Goal: Complete application form: Complete application form

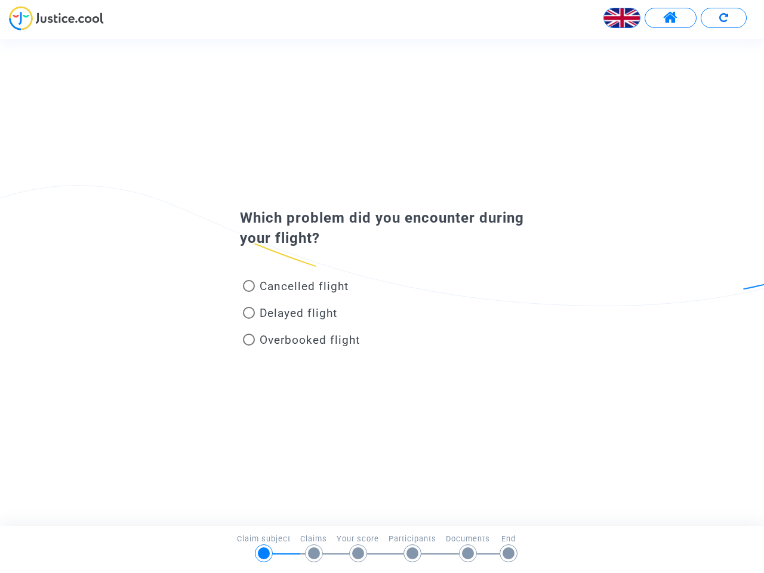
click at [622, 18] on img at bounding box center [622, 18] width 36 height 36
click at [670, 18] on span at bounding box center [670, 18] width 15 height 16
click at [723, 18] on div at bounding box center [382, 22] width 764 height 33
click at [382, 282] on div "Cancelled flight" at bounding box center [362, 288] width 263 height 27
click at [295, 288] on span "Cancelled flight" at bounding box center [304, 286] width 89 height 14
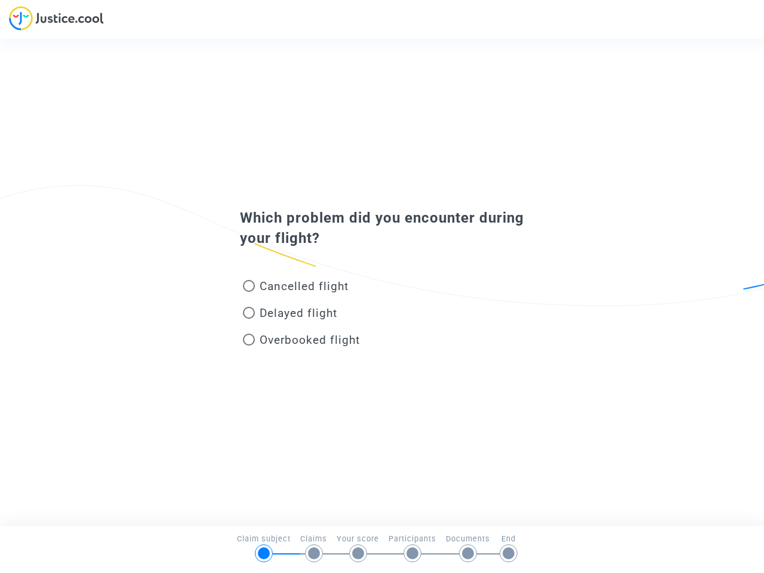
click at [249, 292] on input "Cancelled flight" at bounding box center [248, 292] width 1 height 1
radio input "true"
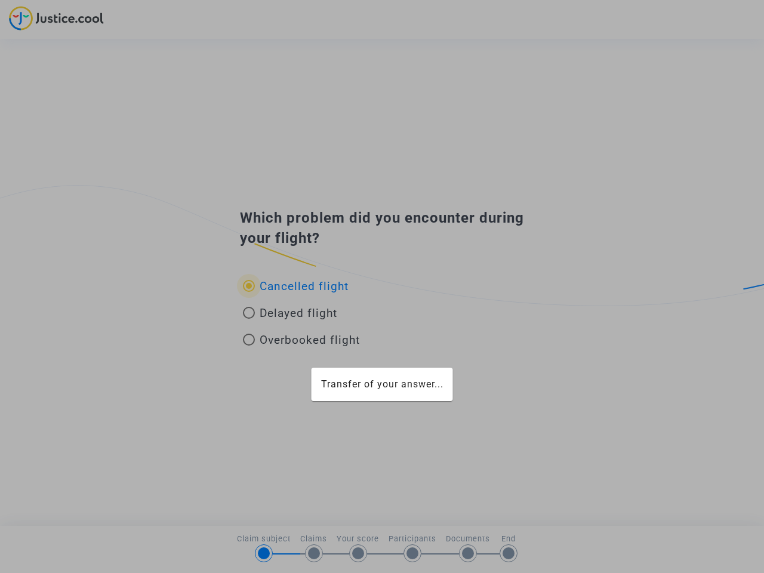
click at [295, 286] on div "Transfer of your answer..." at bounding box center [382, 286] width 764 height 573
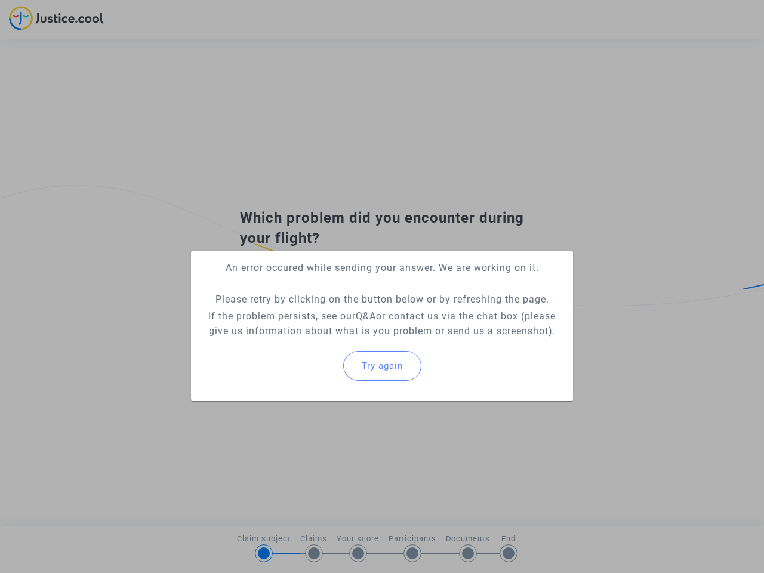
click at [290, 315] on p "If the problem persists, see our Q&A or contact us via the chat box (please giv…" at bounding box center [381, 323] width 363 height 30
click at [290, 313] on p "If the problem persists, see our Q&A or contact us via the chat box (please giv…" at bounding box center [381, 323] width 363 height 30
click at [301, 342] on div "Try again" at bounding box center [381, 365] width 363 height 51
click at [301, 339] on mat-card "An error occured while sending your answer. We are working on it. Please retry …" at bounding box center [382, 326] width 382 height 150
